Goal: Task Accomplishment & Management: Complete application form

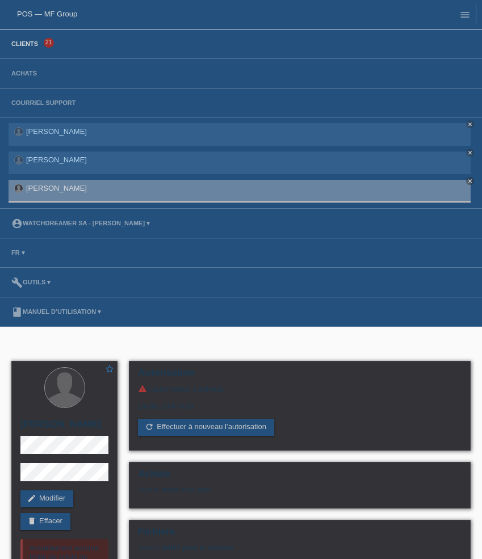
click at [36, 44] on link "Clients" at bounding box center [25, 43] width 38 height 7
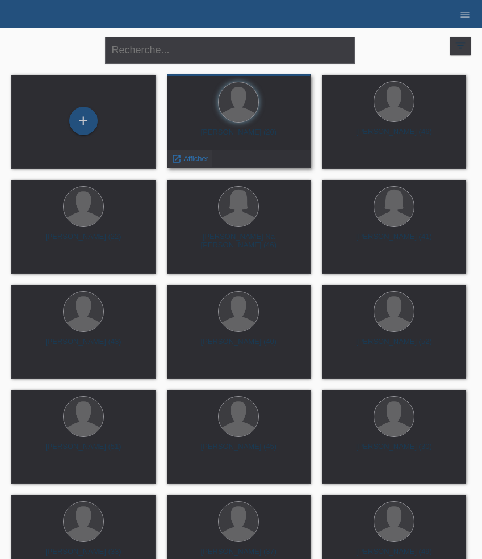
click at [194, 156] on span "Afficher" at bounding box center [195, 158] width 25 height 9
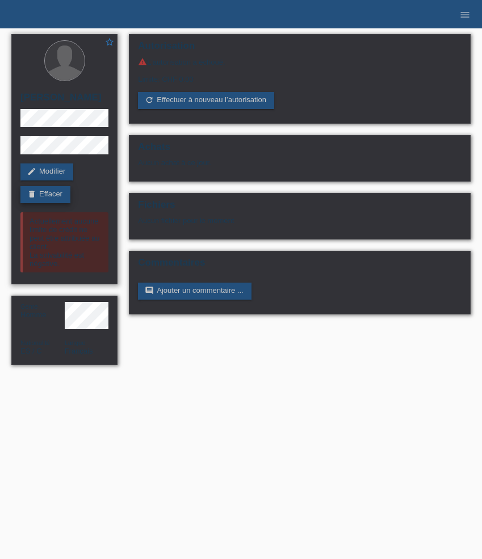
click at [50, 195] on link "delete Effacer" at bounding box center [45, 194] width 50 height 17
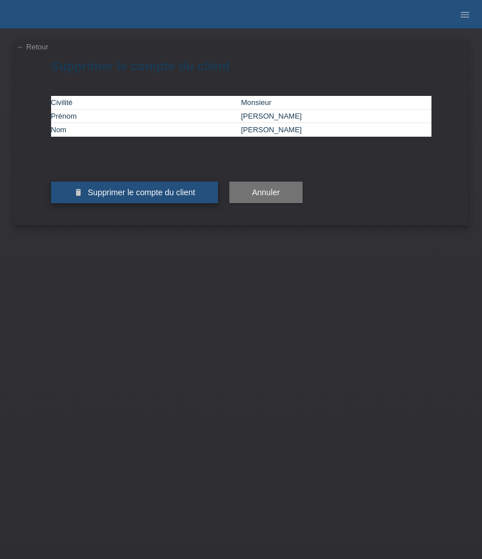
click at [127, 203] on button "delete Supprimer le compte du client" at bounding box center [134, 193] width 167 height 22
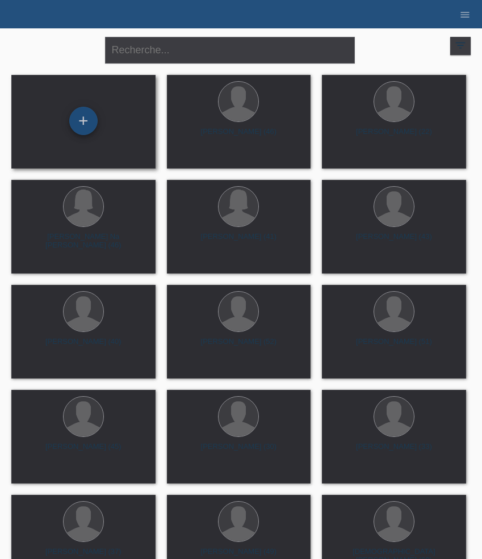
click at [86, 125] on div "+" at bounding box center [83, 121] width 28 height 28
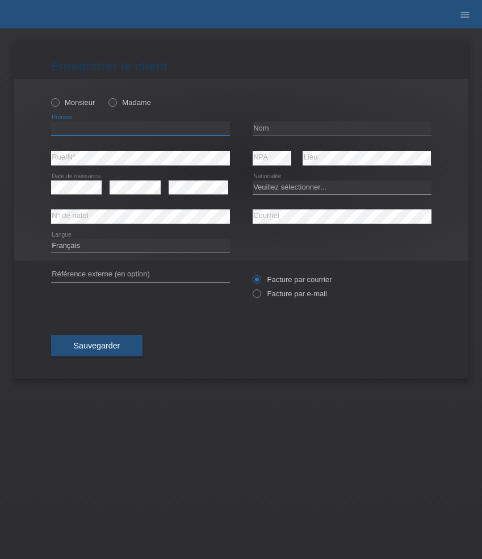
click at [108, 126] on input "text" at bounding box center [140, 128] width 179 height 14
paste input "[PERSON_NAME]"
type input "[PERSON_NAME]"
click at [77, 104] on label "Monsieur" at bounding box center [73, 102] width 44 height 9
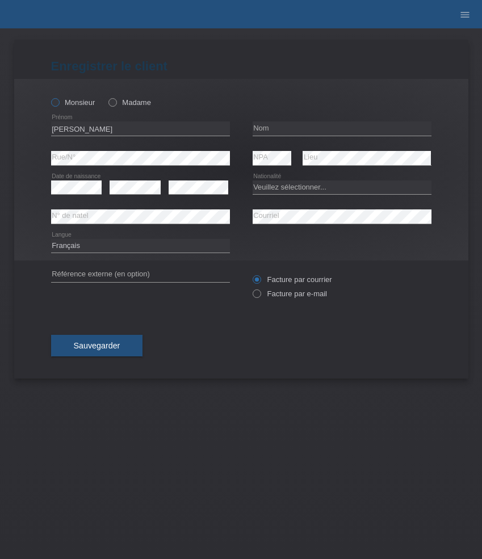
click at [58, 104] on input "Monsieur" at bounding box center [54, 101] width 7 height 7
radio input "true"
click at [287, 121] on div "error Nom" at bounding box center [342, 129] width 179 height 30
click at [280, 131] on input "text" at bounding box center [342, 128] width 179 height 14
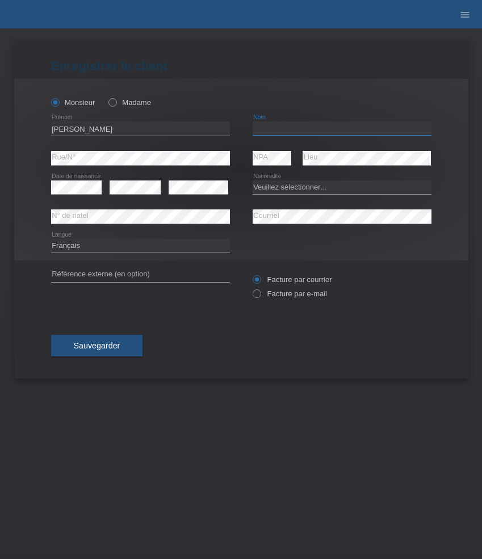
paste input "Jufer"
type input "Jufer"
click at [304, 184] on select "Veuillez sélectionner... Suisse Allemagne Autriche Liechtenstein ------------ A…" at bounding box center [342, 188] width 179 height 14
select select "CH"
click at [253, 181] on select "Veuillez sélectionner... Suisse Allemagne Autriche Liechtenstein ------------ A…" at bounding box center [342, 188] width 179 height 14
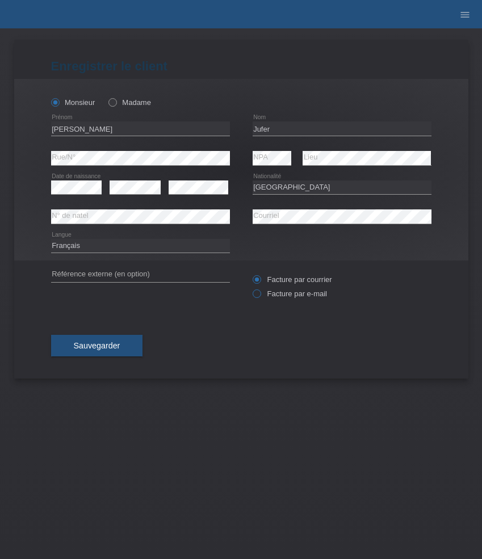
click at [283, 297] on label "Facture par e-mail" at bounding box center [290, 293] width 74 height 9
click at [260, 297] on input "Facture par e-mail" at bounding box center [256, 296] width 7 height 14
radio input "true"
click at [88, 350] on span "Sauvegarder" at bounding box center [97, 345] width 47 height 9
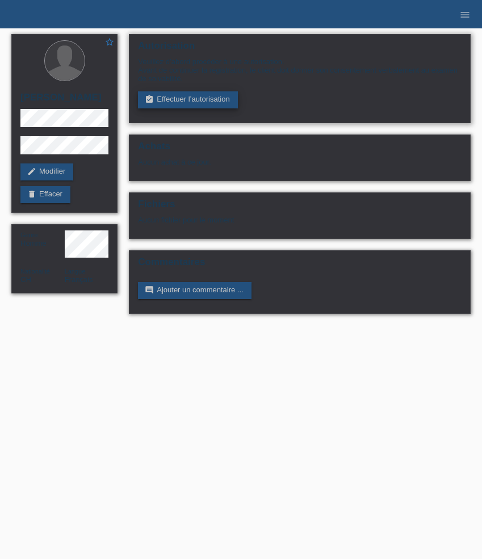
click at [173, 103] on link "assignment_turned_in Effectuer l’autorisation" at bounding box center [187, 99] width 99 height 17
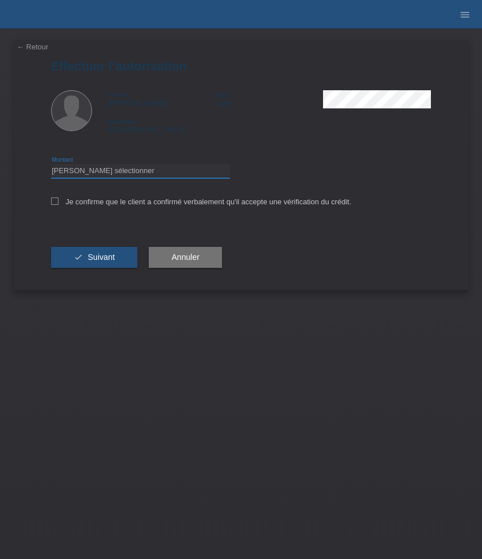
click at [212, 178] on select "Veuillez sélectionner CHF 1.00 - CHF 499.00 CHF 500.00 - CHF 1'999.00 CHF 2'000…" at bounding box center [140, 171] width 179 height 14
select select "3"
click at [51, 166] on select "Veuillez sélectionner CHF 1.00 - CHF 499.00 CHF 500.00 - CHF 1'999.00 CHF 2'000…" at bounding box center [140, 171] width 179 height 14
click at [125, 205] on label "Je confirme que le client a confirmé verbalement qu'il accepte une vérification…" at bounding box center [201, 202] width 300 height 9
click at [58, 205] on input "Je confirme que le client a confirmé verbalement qu'il accepte une vérification…" at bounding box center [54, 201] width 7 height 7
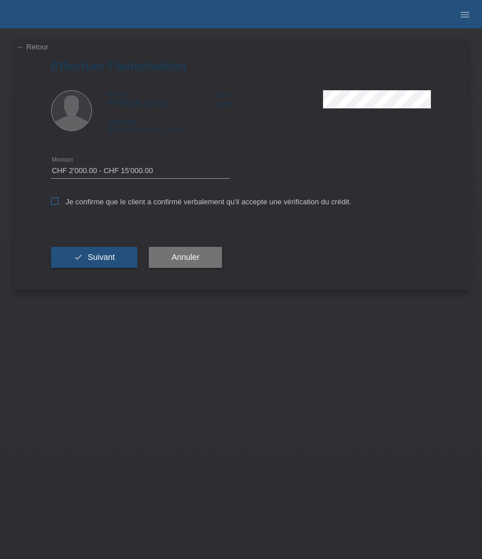
checkbox input "true"
click at [113, 256] on span "Suivant" at bounding box center [100, 257] width 27 height 9
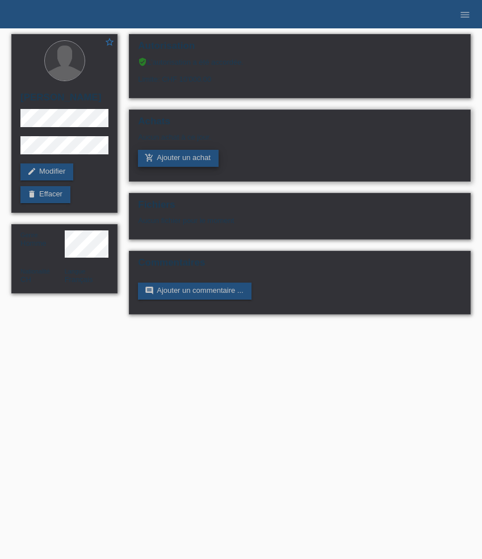
click at [185, 161] on link "add_shopping_cart Ajouter un achat" at bounding box center [178, 158] width 81 height 17
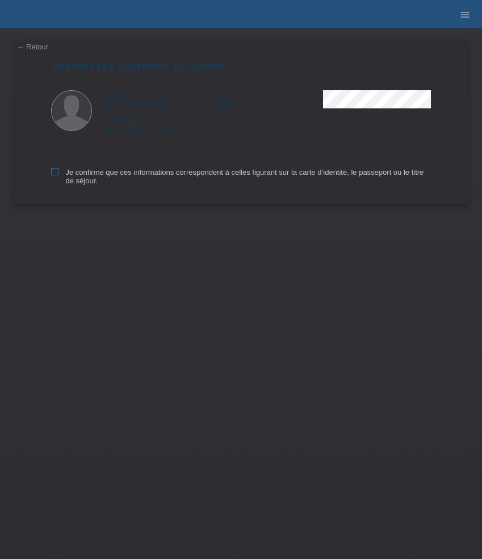
click at [57, 173] on icon at bounding box center [54, 171] width 7 height 7
click at [57, 173] on input "Je confirme que ces informations correspondent à celles figurant sur la carte d…" at bounding box center [54, 171] width 7 height 7
checkbox input "true"
click at [57, 173] on icon at bounding box center [54, 171] width 7 height 7
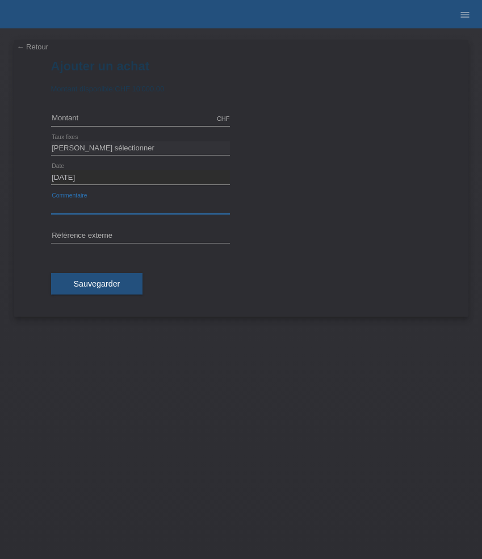
click at [118, 212] on input "text" at bounding box center [140, 207] width 179 height 14
paste input "Perrelet Lab Pheripheral - 42mm A1100/3"
type input "Perrelet Lab Pheripheral - 42mm A1100/3"
click at [131, 236] on input "text" at bounding box center [140, 236] width 179 height 14
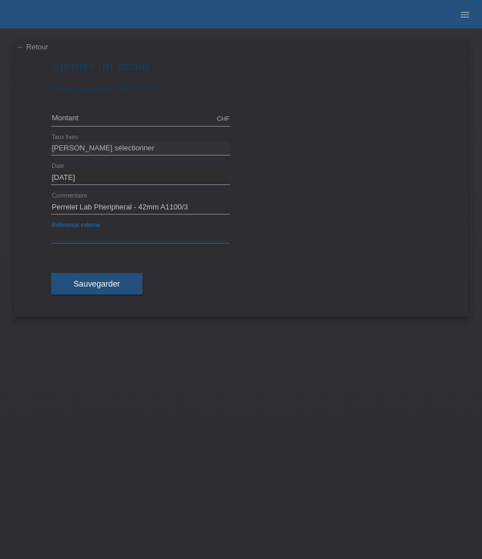
paste input "532913"
type input "532913"
click at [110, 124] on input "text" at bounding box center [140, 119] width 179 height 14
type input "4080.00"
click at [115, 149] on select "[PERSON_NAME] sélectionner 6 versements 12 versements 24 versements 36 versemen…" at bounding box center [140, 148] width 179 height 14
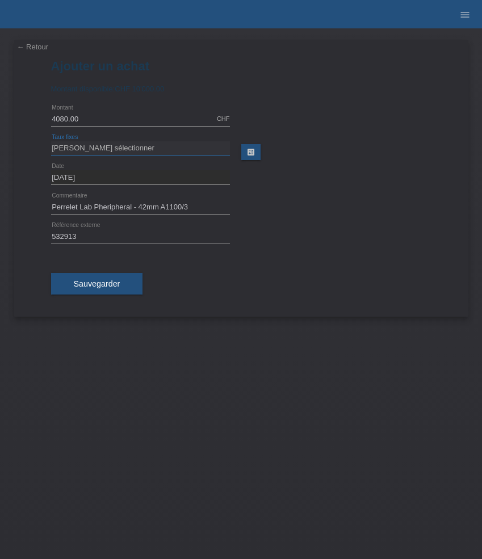
select select "626"
click at [51, 141] on select "[PERSON_NAME] sélectionner 6 versements 12 versements 24 versements 36 versemen…" at bounding box center [140, 148] width 179 height 14
click at [110, 278] on button "Sauvegarder" at bounding box center [97, 284] width 92 height 22
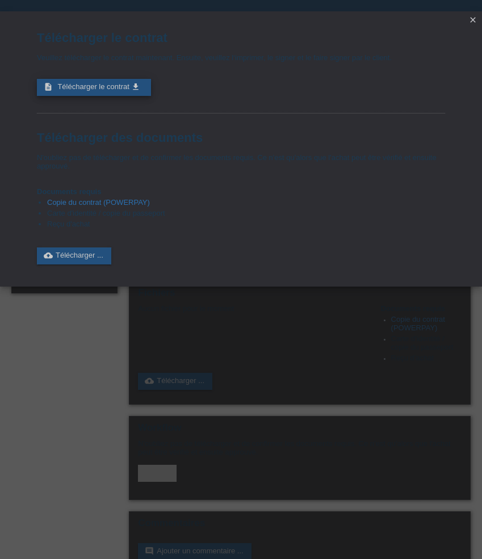
click at [123, 95] on link "description Télécharger le contrat get_app" at bounding box center [94, 87] width 114 height 17
